Goal: Check status: Check status

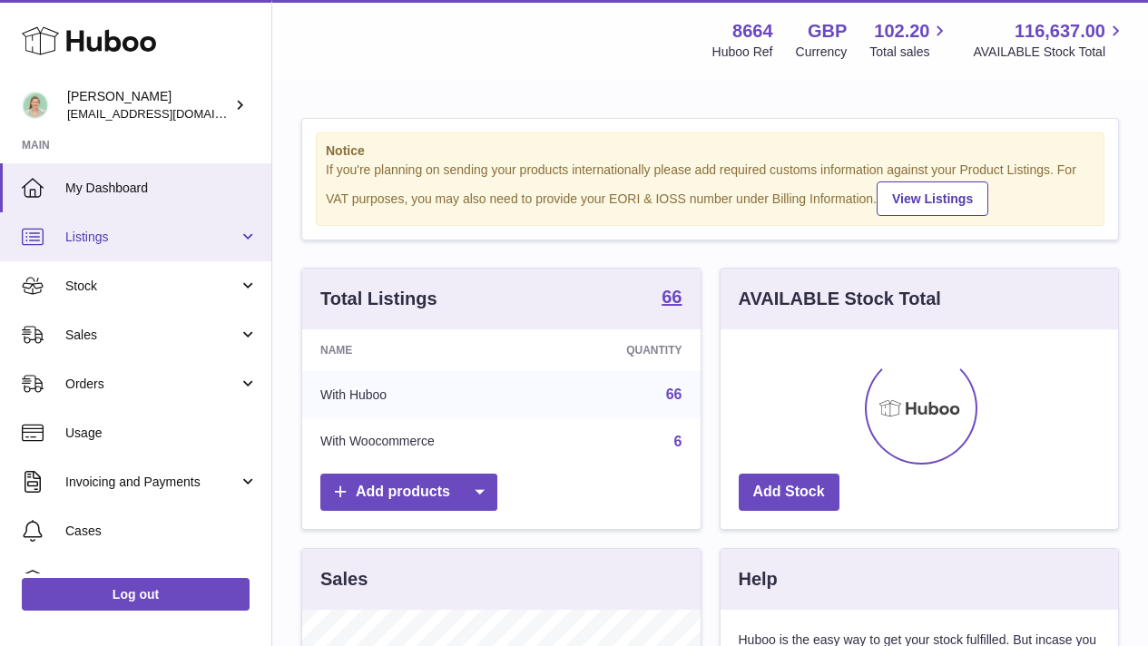
scroll to position [283, 398]
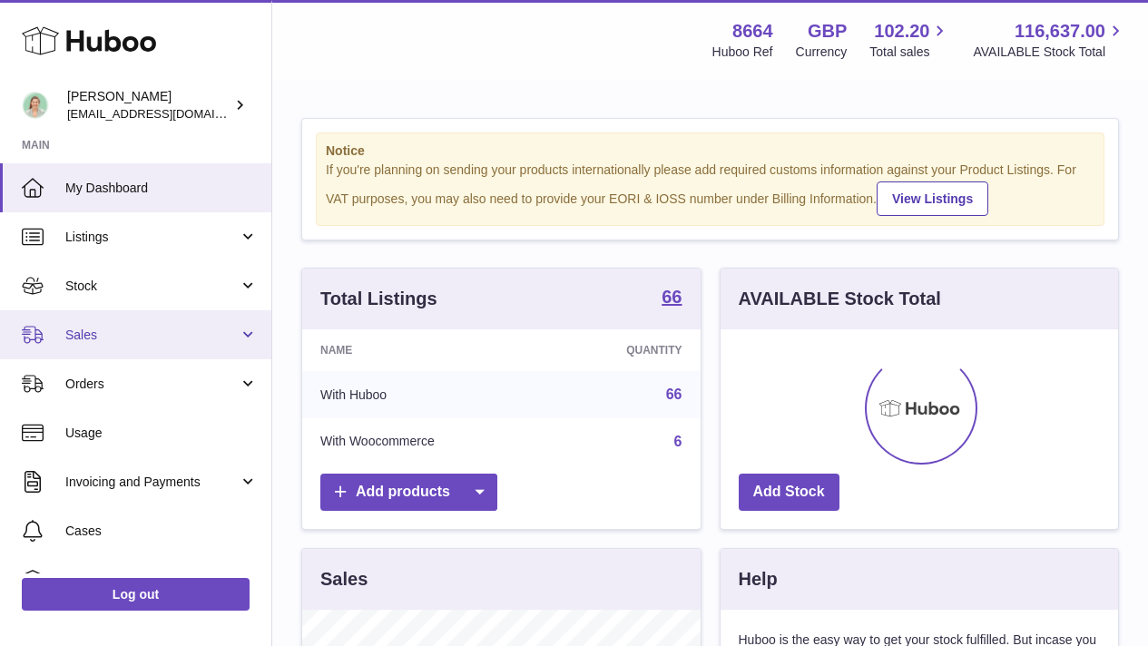
click at [186, 337] on span "Sales" at bounding box center [151, 335] width 173 height 17
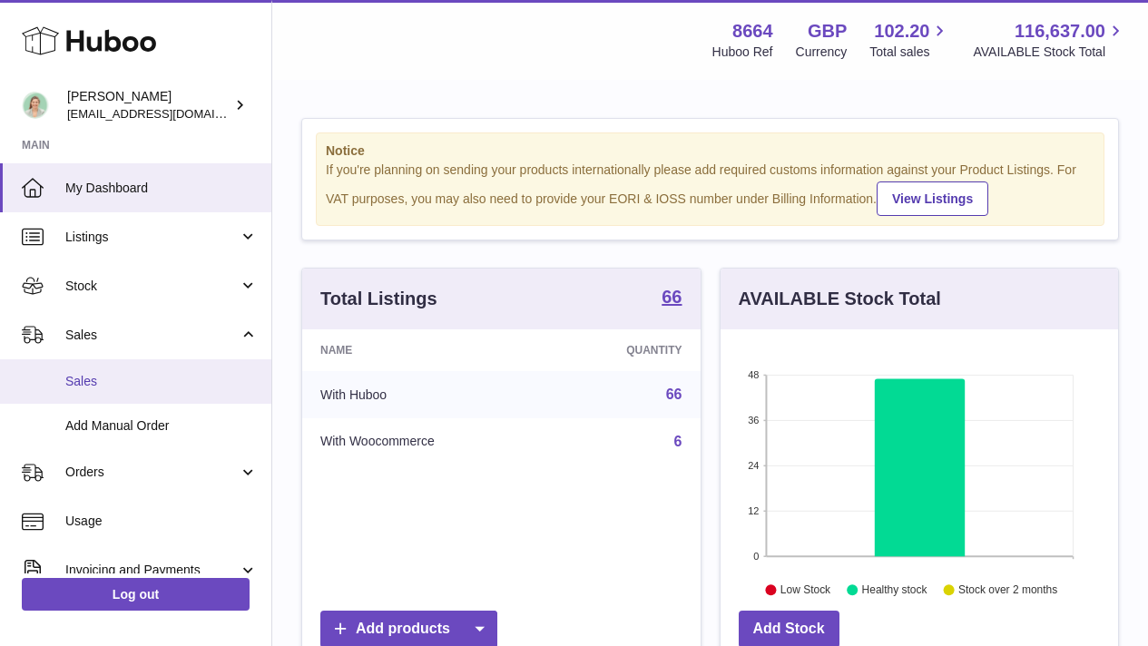
click at [161, 376] on span "Sales" at bounding box center [161, 381] width 192 height 17
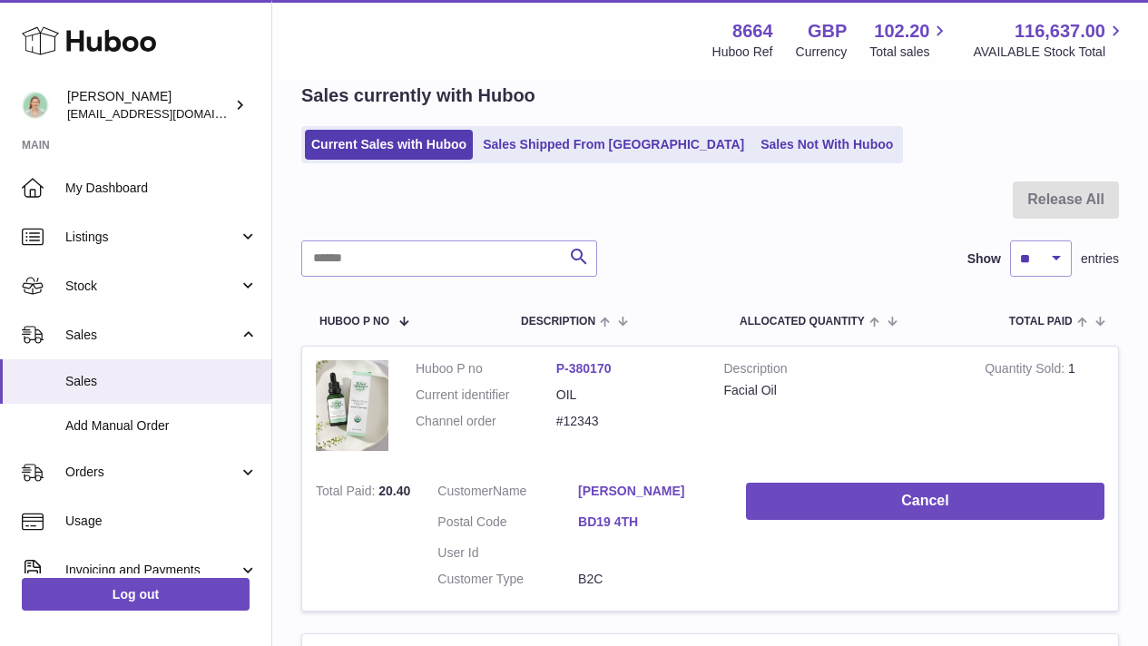
scroll to position [108, 0]
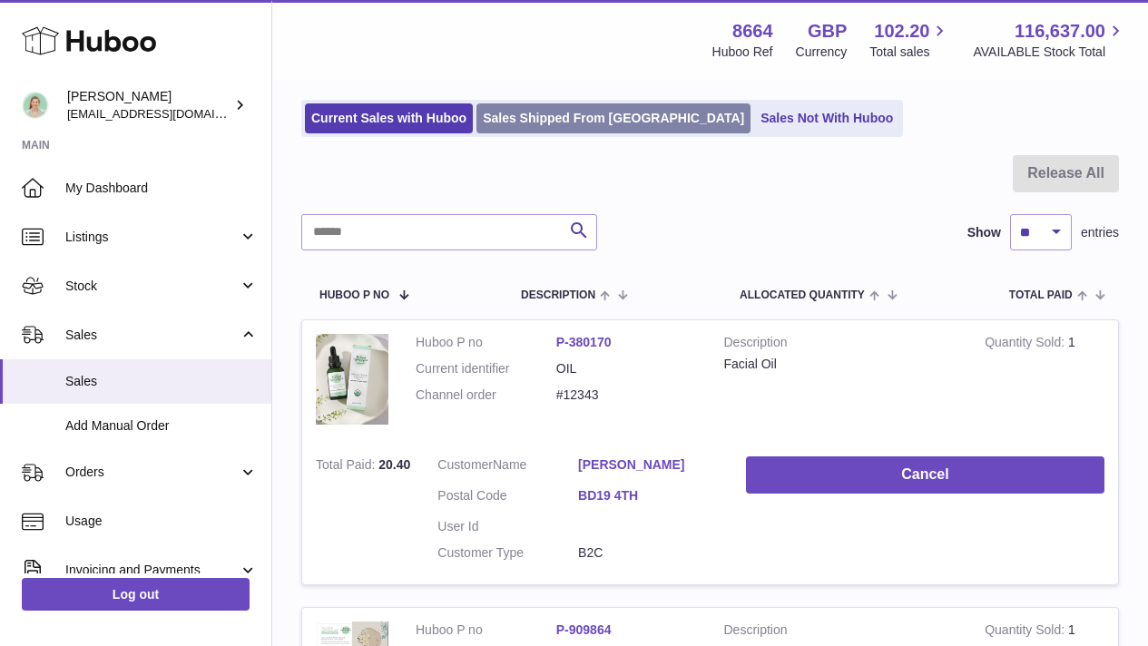
click at [596, 113] on link "Sales Shipped From [GEOGRAPHIC_DATA]" at bounding box center [614, 118] width 274 height 30
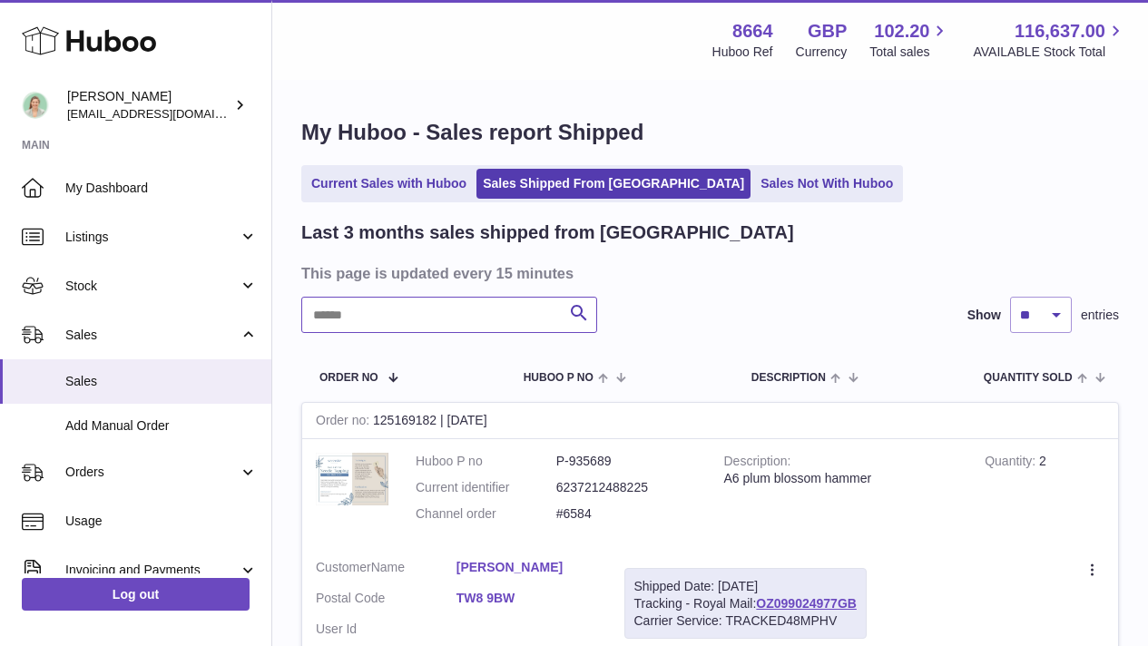
click at [468, 311] on input "text" at bounding box center [449, 315] width 296 height 36
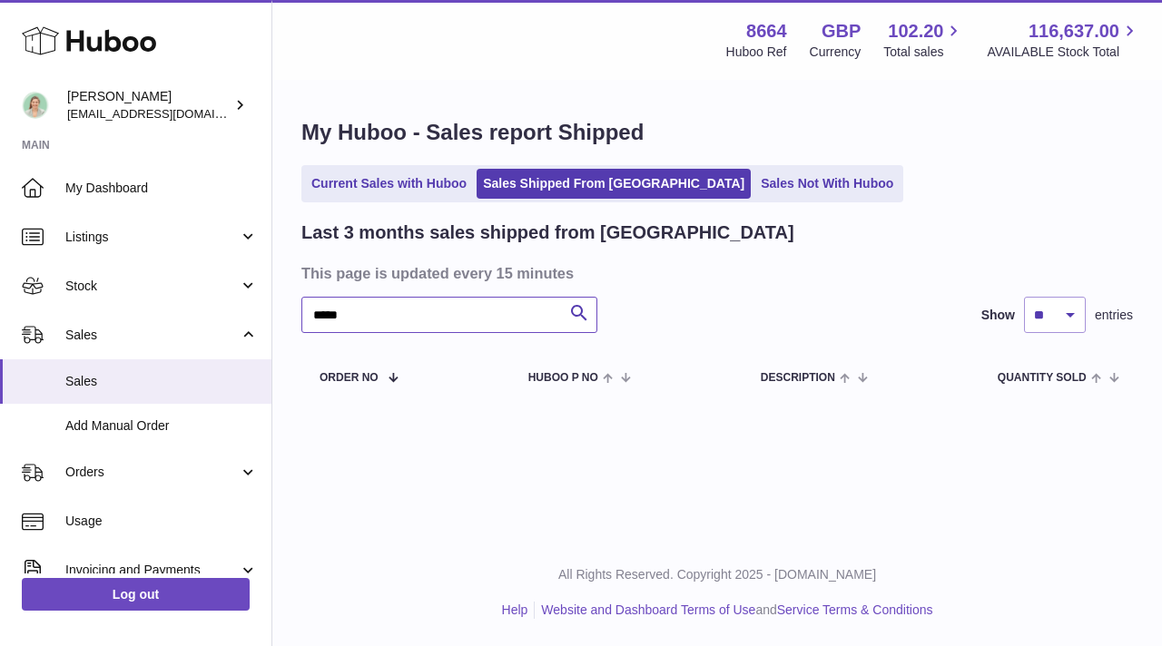
type input "*****"
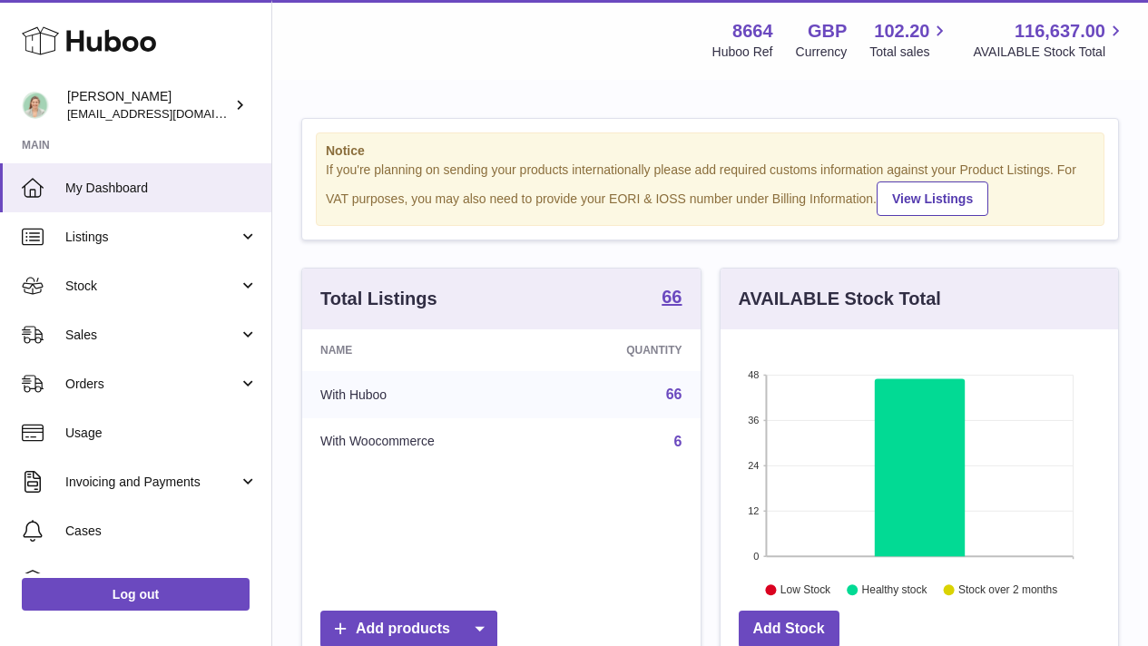
scroll to position [283, 398]
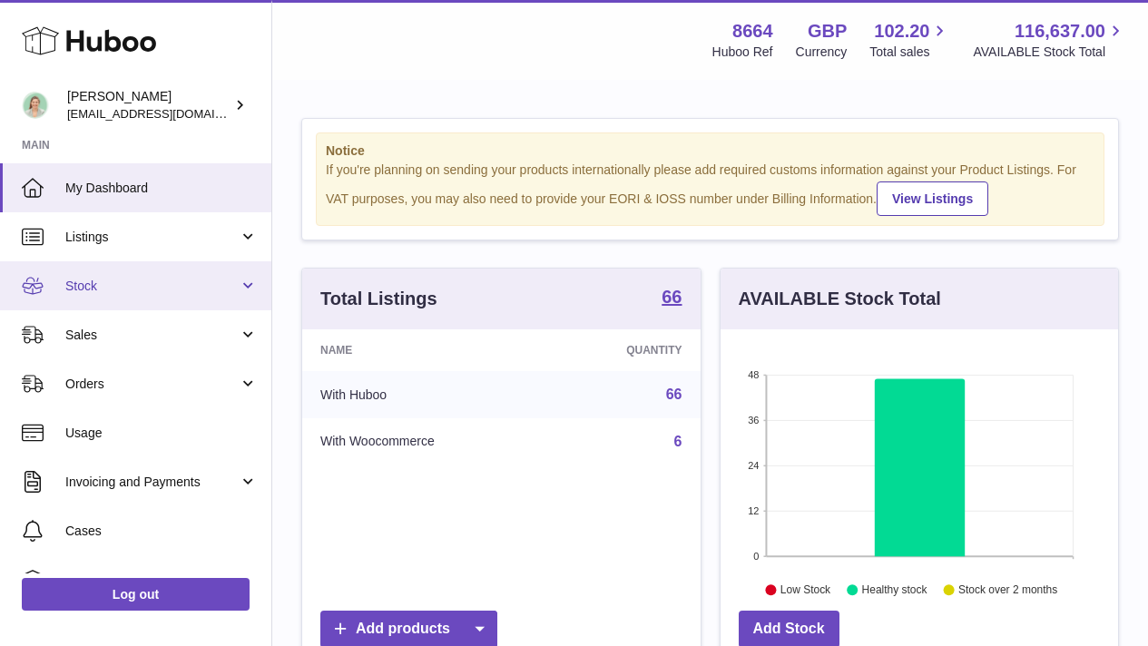
click at [228, 275] on link "Stock" at bounding box center [135, 285] width 271 height 49
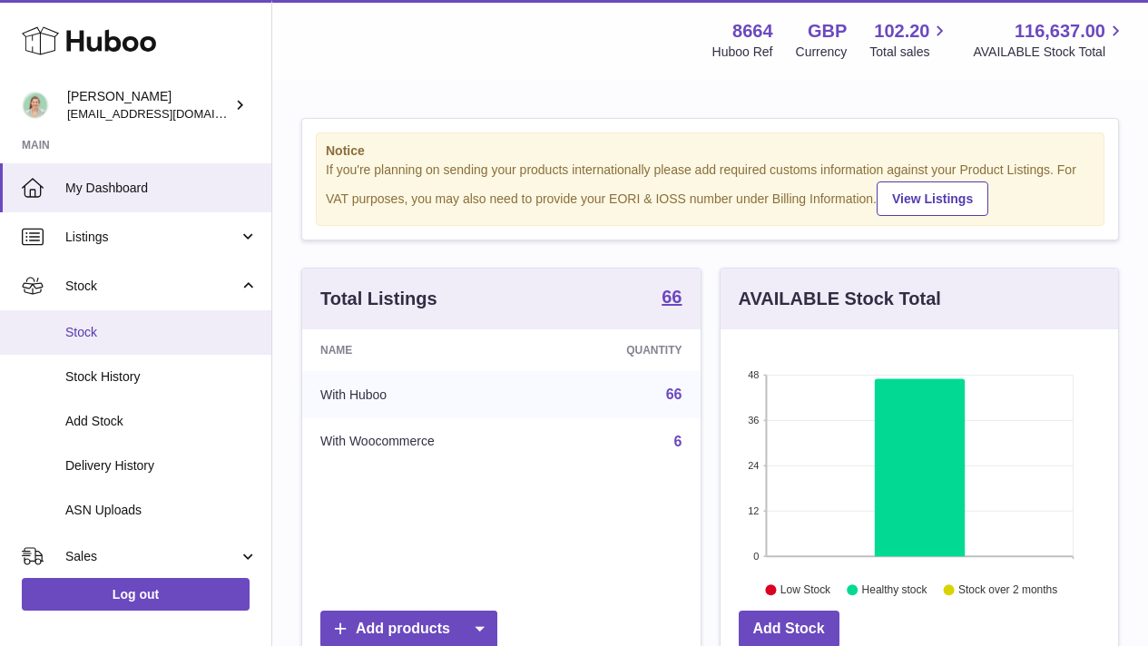
click at [192, 326] on span "Stock" at bounding box center [161, 332] width 192 height 17
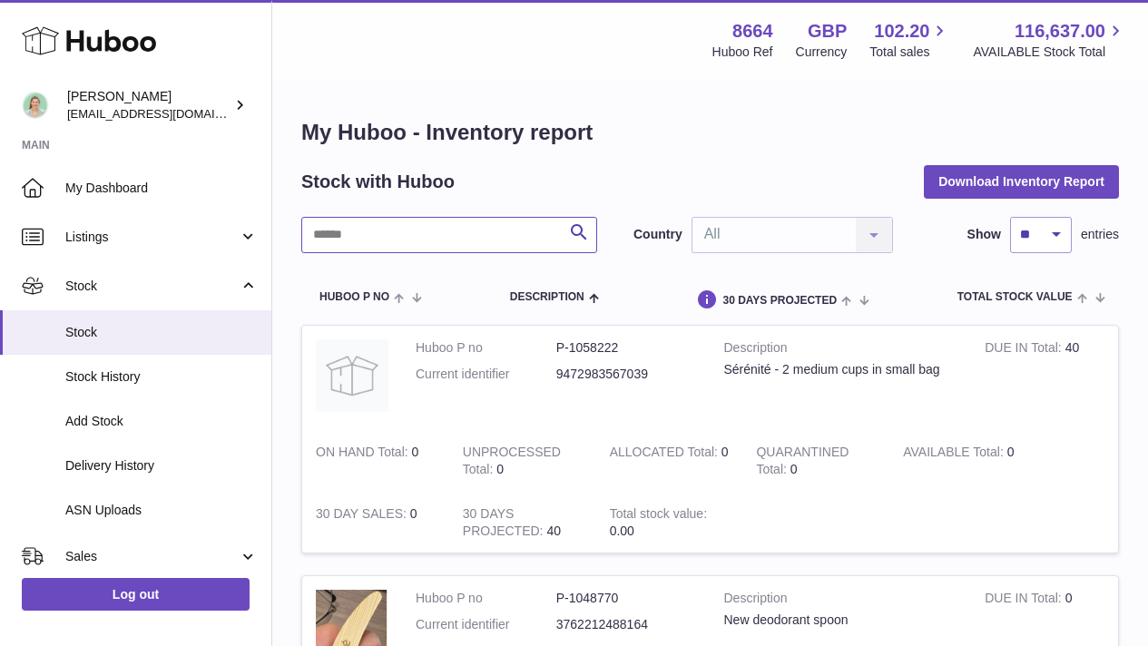
click at [466, 238] on input "text" at bounding box center [449, 235] width 296 height 36
type input "**********"
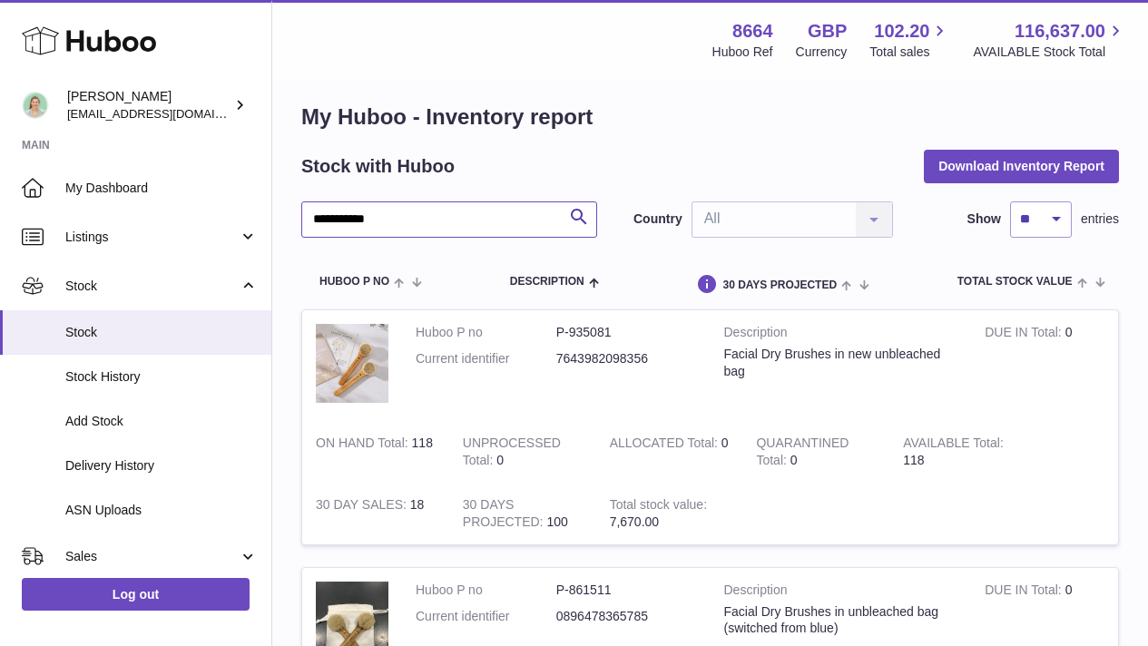
scroll to position [16, 0]
